Goal: Task Accomplishment & Management: Complete application form

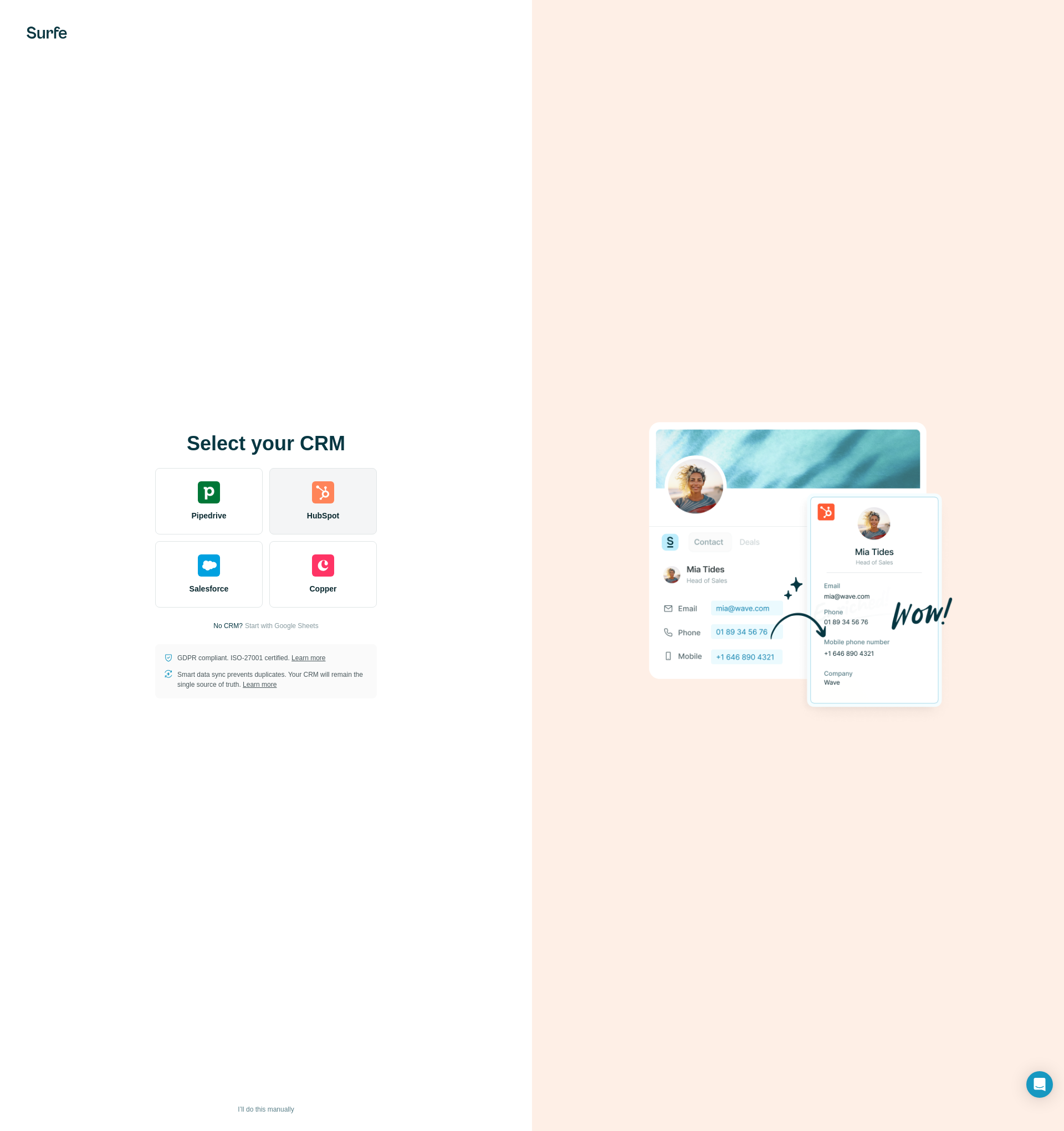
click at [308, 511] on span "HubSpot" at bounding box center [323, 516] width 32 height 11
click at [353, 489] on div "HubSpot" at bounding box center [323, 501] width 107 height 67
